Goal: Task Accomplishment & Management: Manage account settings

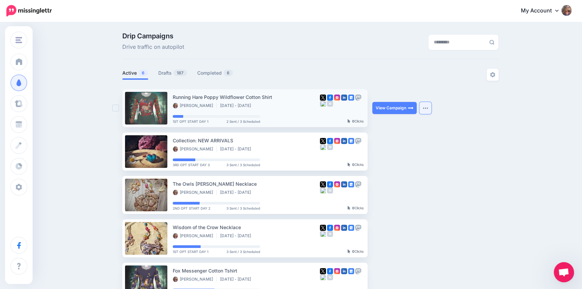
click at [427, 109] on img "button" at bounding box center [425, 108] width 5 height 2
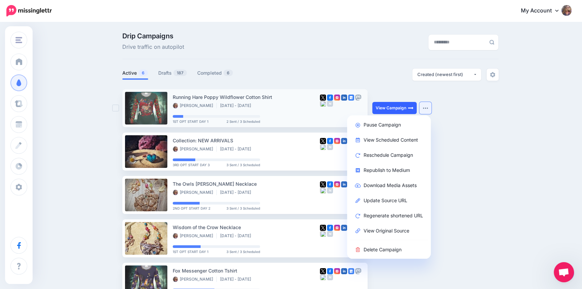
click at [391, 105] on link "View Campaign" at bounding box center [394, 108] width 44 height 12
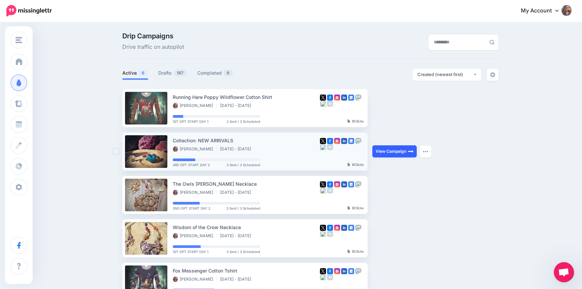
click at [412, 156] on link "View Campaign" at bounding box center [394, 151] width 44 height 12
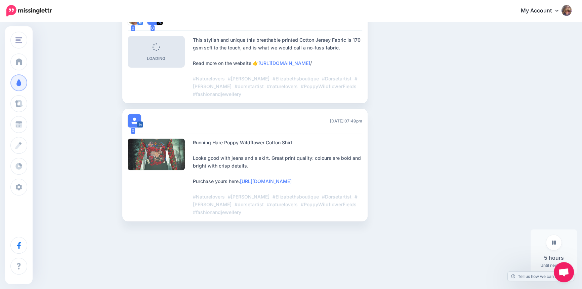
scroll to position [40, 0]
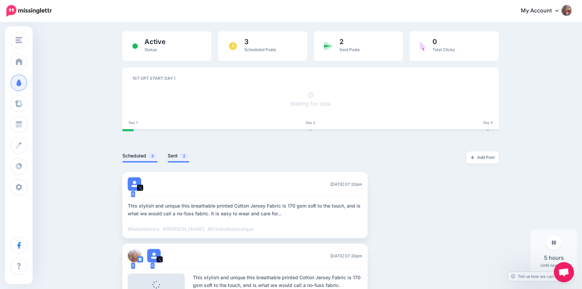
click at [177, 154] on link "Sent 2" at bounding box center [179, 156] width 22 height 8
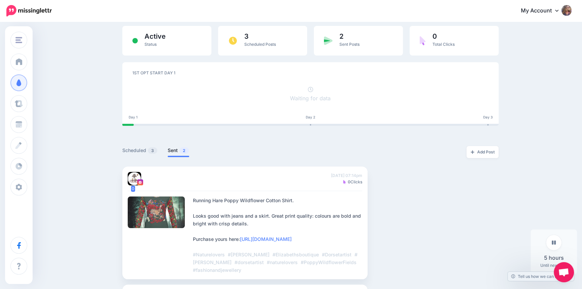
scroll to position [0, 0]
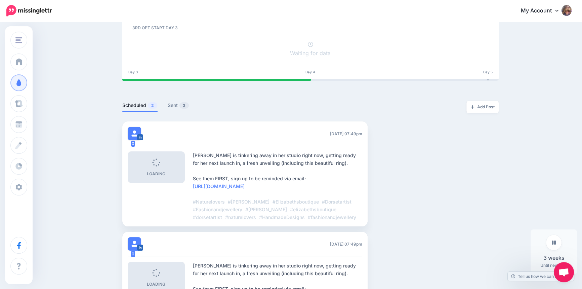
scroll to position [30, 0]
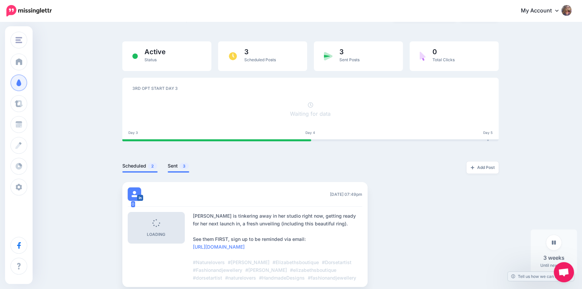
click at [176, 166] on link "Sent 3" at bounding box center [179, 166] width 22 height 8
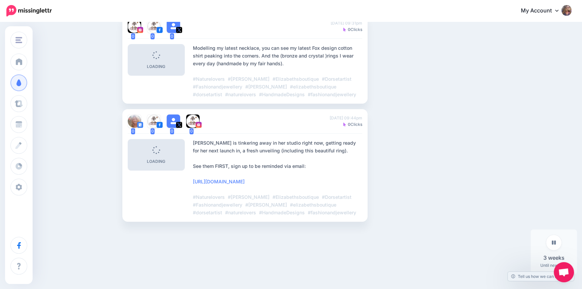
scroll to position [33, 0]
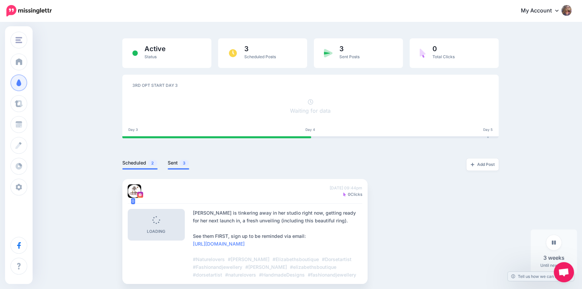
click at [141, 165] on link "Scheduled 2" at bounding box center [139, 163] width 35 height 8
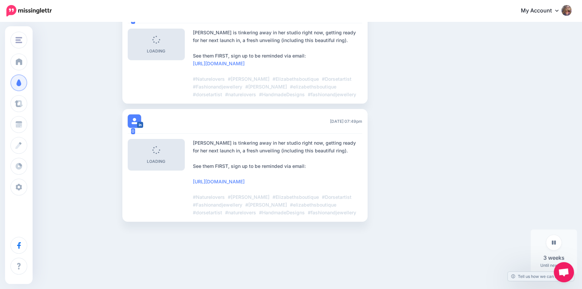
scroll to position [0, 0]
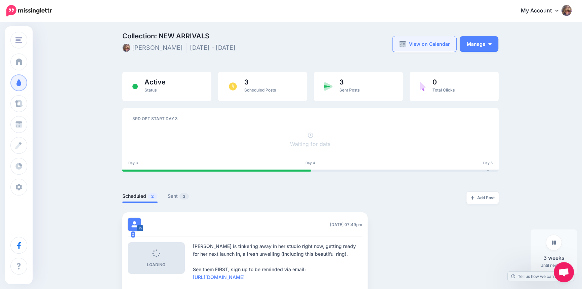
click at [432, 37] on link "View on Calendar" at bounding box center [425, 43] width 64 height 15
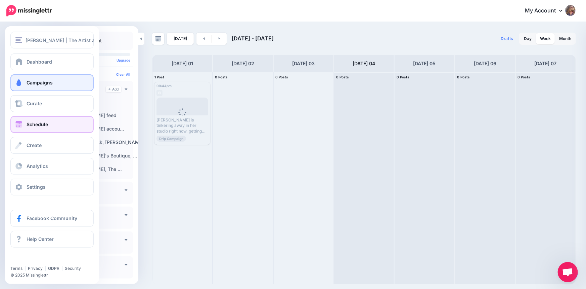
click at [28, 81] on span "Campaigns" at bounding box center [40, 83] width 26 height 6
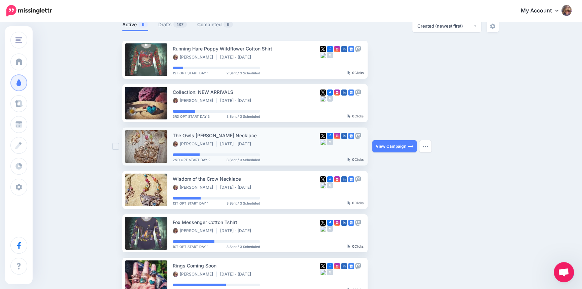
scroll to position [91, 0]
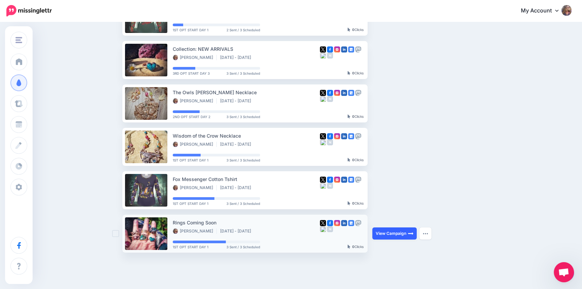
click at [403, 235] on link "View Campaign" at bounding box center [394, 233] width 44 height 12
click at [427, 234] on button "button" at bounding box center [425, 233] width 12 height 12
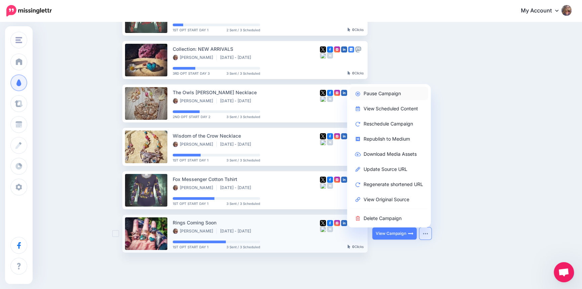
click at [384, 91] on link "Pause Campaign" at bounding box center [389, 93] width 78 height 13
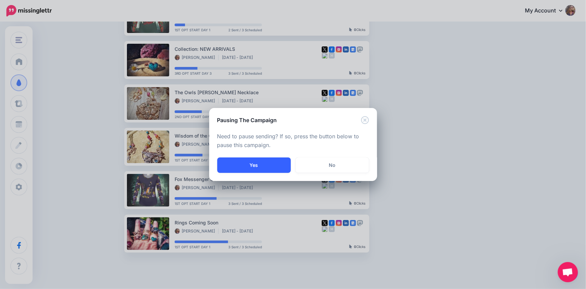
click at [277, 171] on button "Yes" at bounding box center [254, 164] width 74 height 15
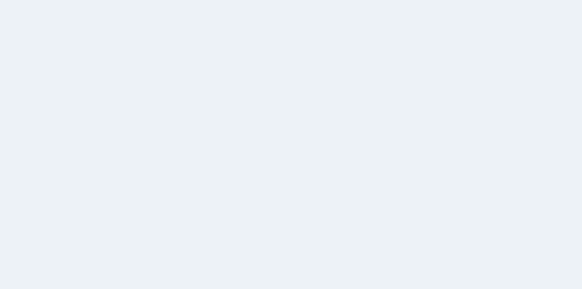
scroll to position [57, 0]
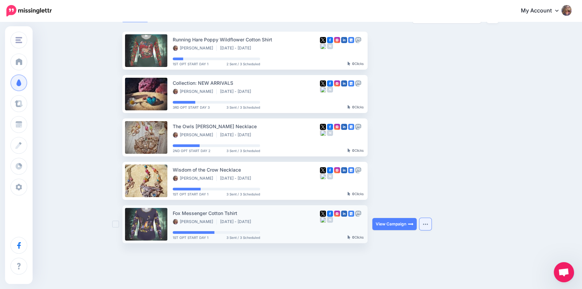
click at [424, 225] on button "button" at bounding box center [425, 224] width 12 height 12
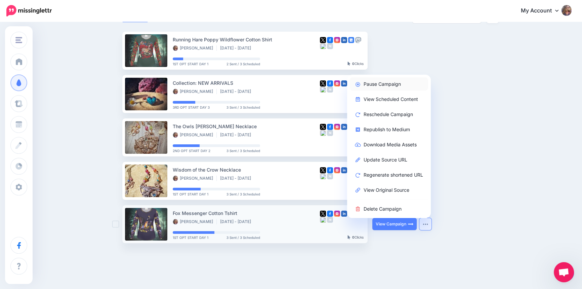
click at [396, 82] on link "Pause Campaign" at bounding box center [389, 83] width 78 height 13
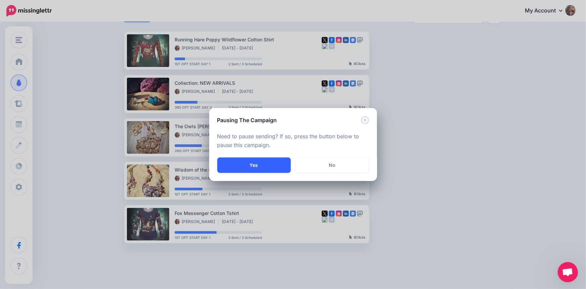
click at [267, 164] on button "Yes" at bounding box center [254, 164] width 74 height 15
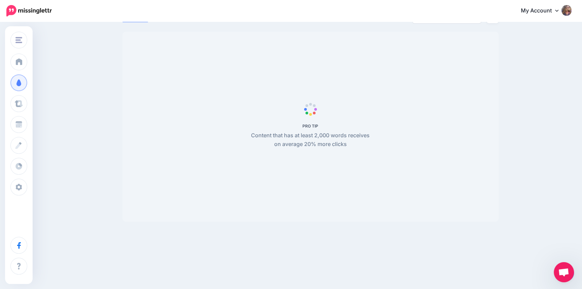
scroll to position [36, 0]
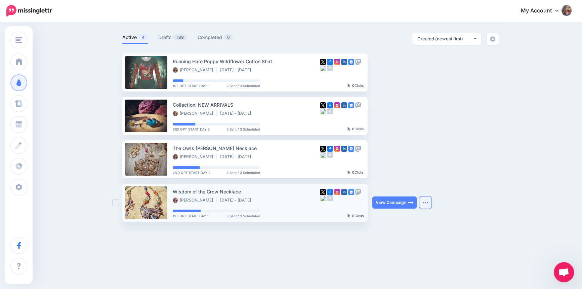
click at [428, 202] on img "button" at bounding box center [425, 202] width 5 height 2
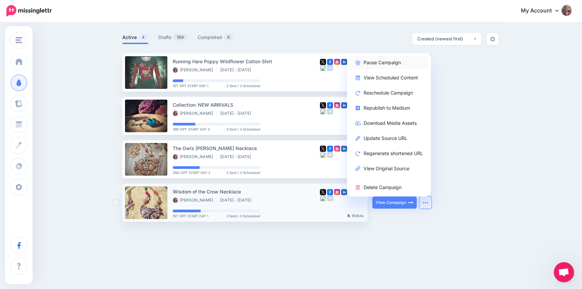
click at [375, 58] on link "Pause Campaign" at bounding box center [389, 62] width 78 height 13
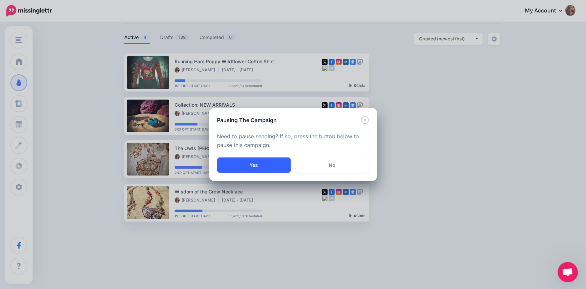
click at [259, 163] on button "Yes" at bounding box center [254, 164] width 74 height 15
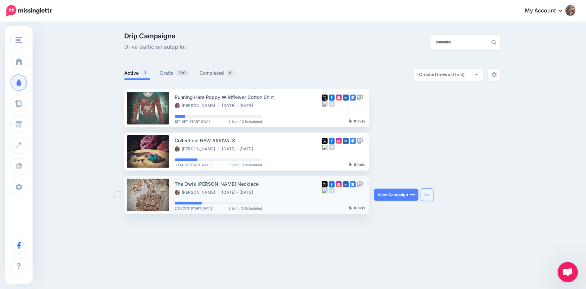
click at [430, 196] on button "button" at bounding box center [427, 195] width 12 height 12
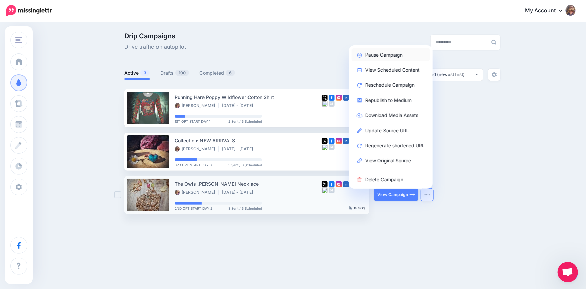
click at [389, 52] on link "Pause Campaign" at bounding box center [391, 54] width 78 height 13
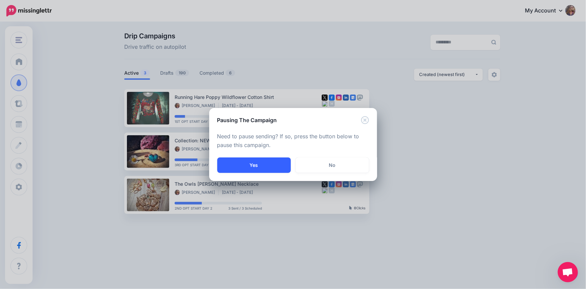
click at [260, 162] on button "Yes" at bounding box center [254, 164] width 74 height 15
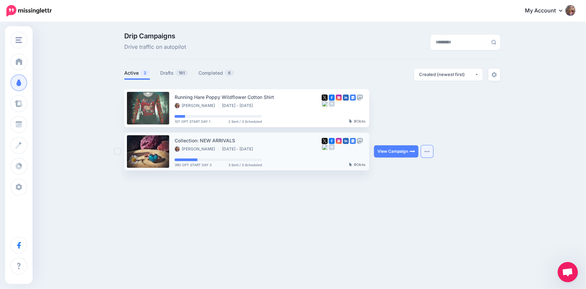
click at [426, 152] on img "button" at bounding box center [427, 151] width 5 height 2
click at [413, 184] on div "Drip Campaigns Drive traffic on autopilot Active 2 191 6" at bounding box center [293, 104] width 586 height 163
click at [428, 150] on button "button" at bounding box center [427, 151] width 12 height 12
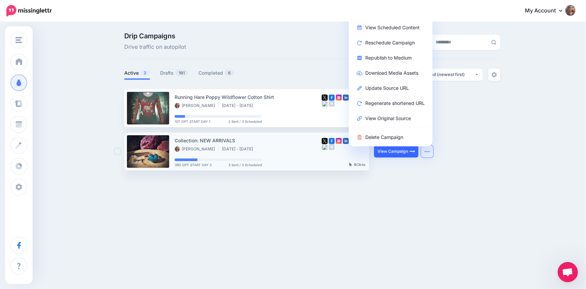
click at [390, 152] on link "View Campaign" at bounding box center [396, 151] width 44 height 12
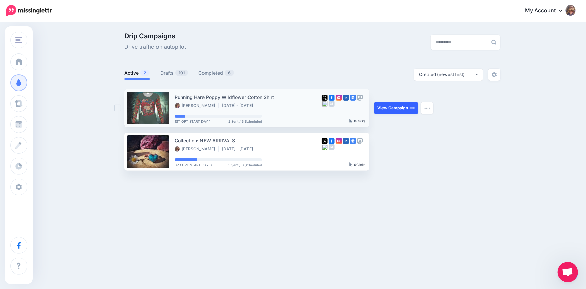
click at [402, 108] on link "View Campaign" at bounding box center [396, 108] width 44 height 12
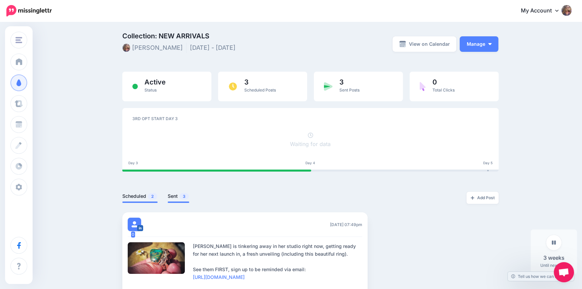
click at [177, 193] on link "Sent 3" at bounding box center [179, 196] width 22 height 8
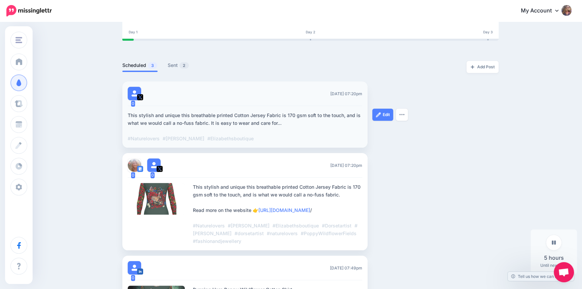
scroll to position [122, 0]
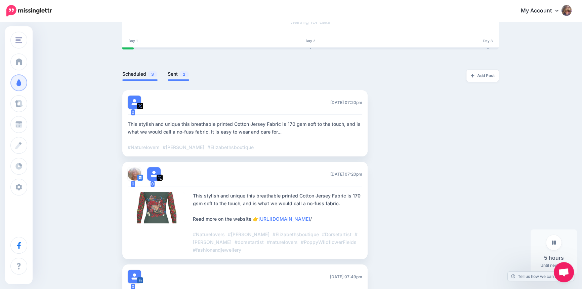
click at [175, 74] on link "Sent 2" at bounding box center [179, 74] width 22 height 8
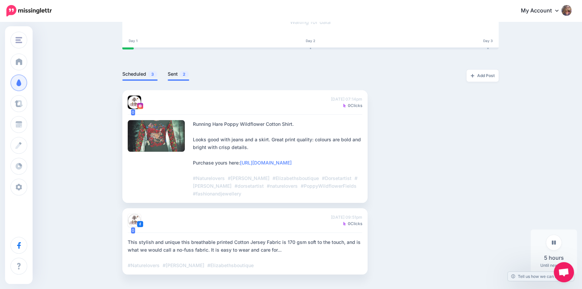
click at [139, 72] on link "Scheduled 3" at bounding box center [139, 74] width 35 height 8
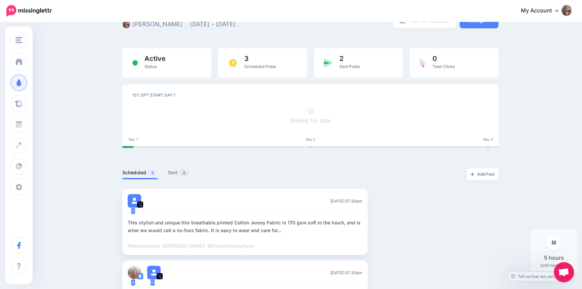
scroll to position [0, 0]
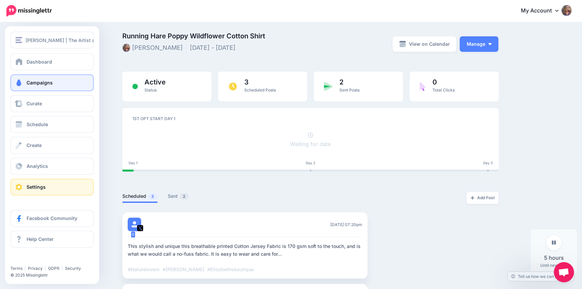
click at [39, 189] on span "Settings" at bounding box center [36, 187] width 19 height 6
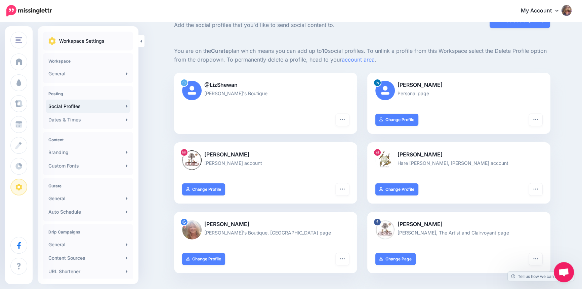
scroll to position [30, 0]
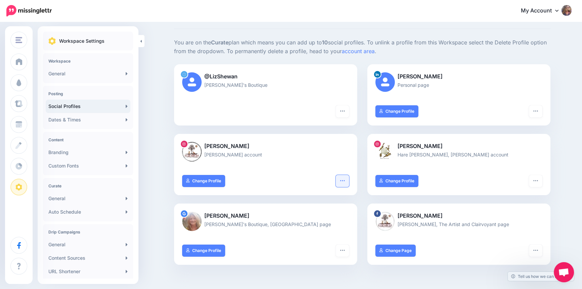
click at [344, 182] on icon "button" at bounding box center [342, 180] width 5 height 5
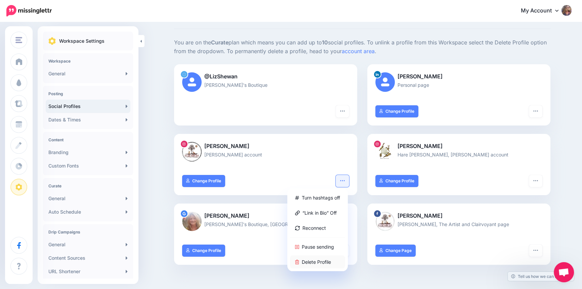
click at [322, 259] on link "Delete Profile" at bounding box center [317, 261] width 55 height 13
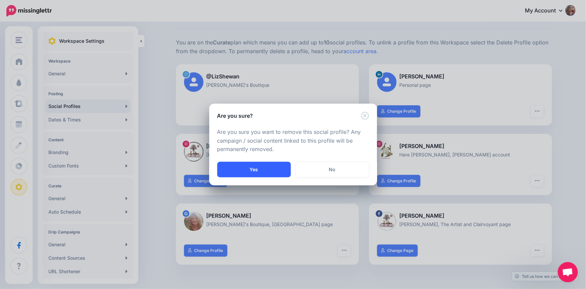
click at [251, 172] on button "Yes" at bounding box center [254, 169] width 74 height 15
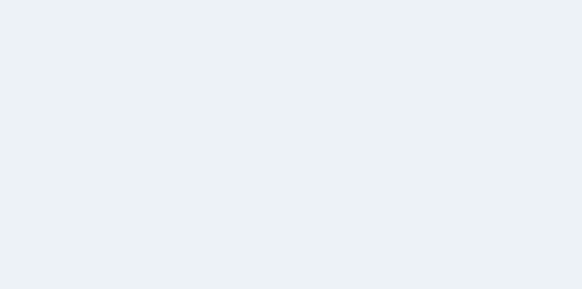
scroll to position [30, 0]
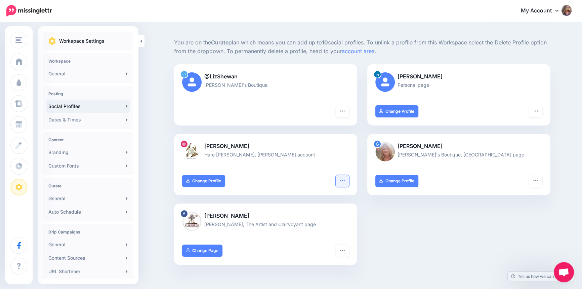
click at [345, 181] on icon "button" at bounding box center [342, 180] width 5 height 5
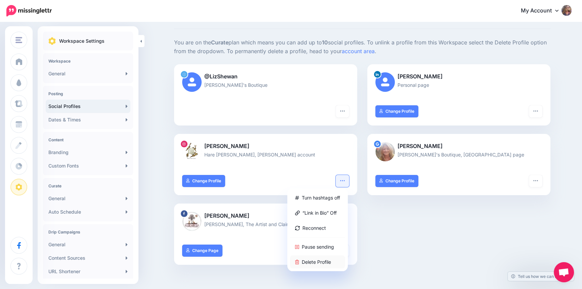
click at [319, 259] on link "Delete Profile" at bounding box center [317, 261] width 55 height 13
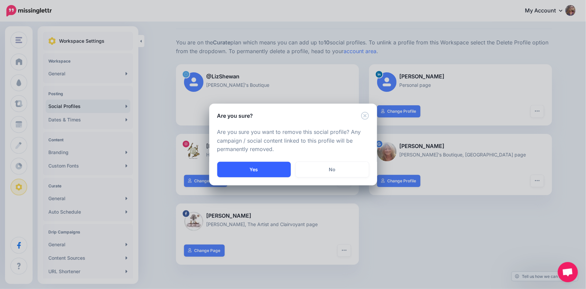
click at [255, 166] on button "Yes" at bounding box center [254, 169] width 74 height 15
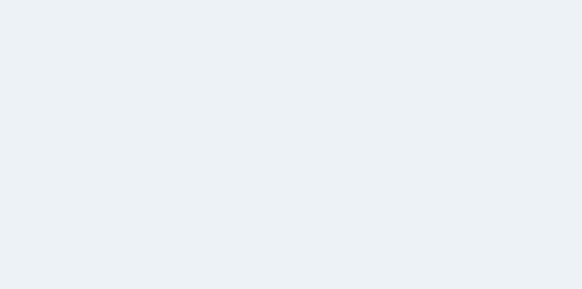
scroll to position [30, 0]
